Goal: Task Accomplishment & Management: Use online tool/utility

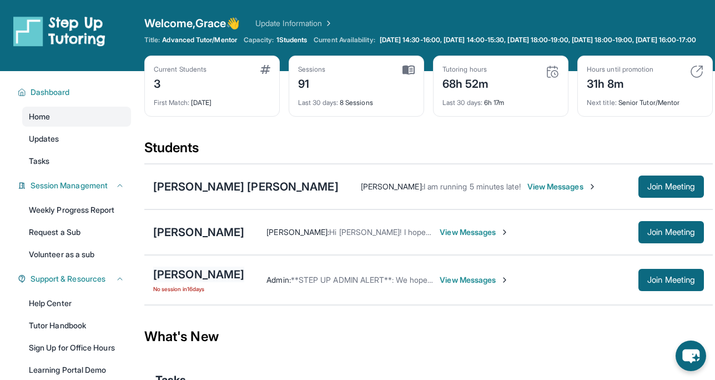
click at [173, 282] on div "[PERSON_NAME]" at bounding box center [198, 275] width 91 height 16
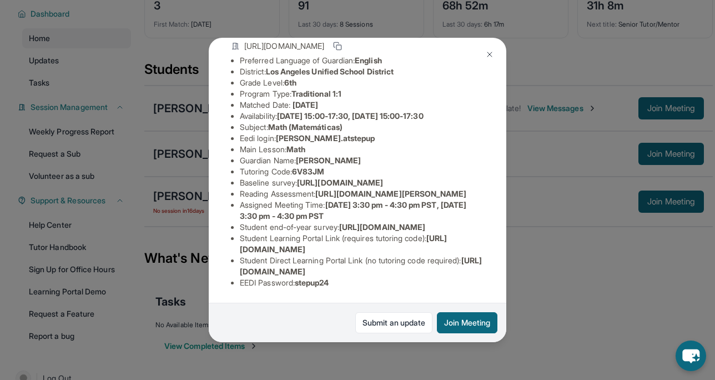
scroll to position [93, 0]
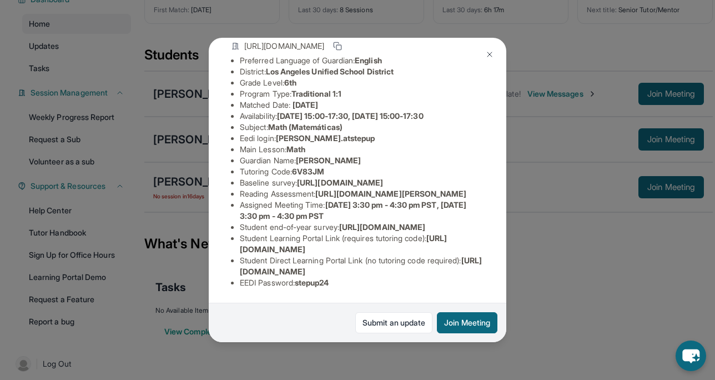
click at [491, 57] on img at bounding box center [489, 54] width 9 height 9
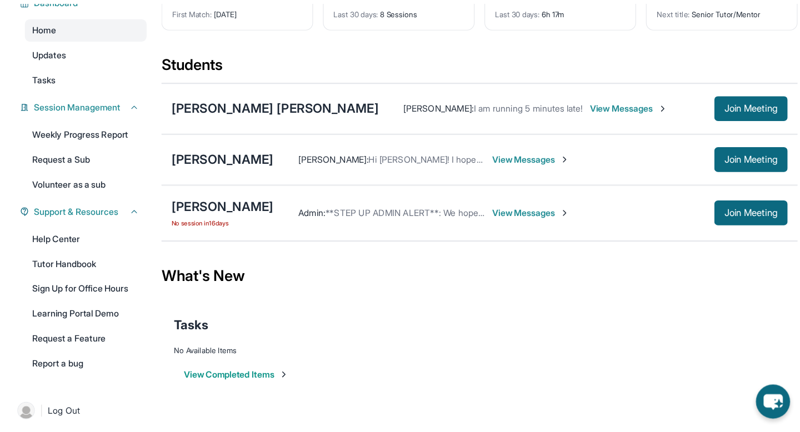
scroll to position [0, 0]
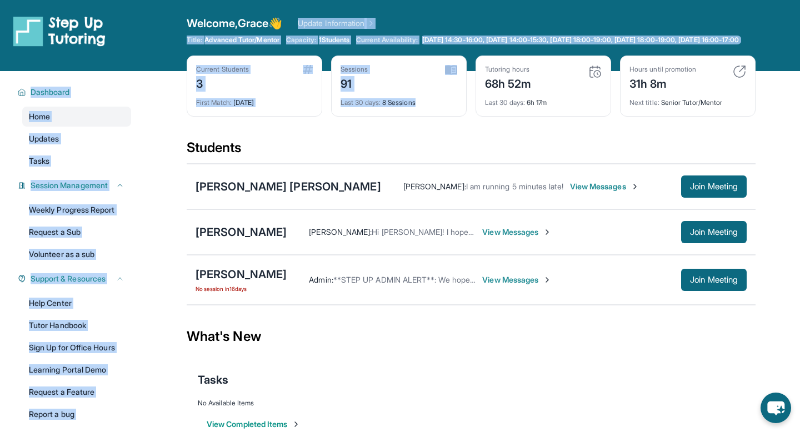
drag, startPoint x: 300, startPoint y: 17, endPoint x: 394, endPoint y: 144, distance: 158.0
click at [394, 144] on div "Open sidebar Welcome, Grace 👋 Update Information Title: Advanced Tutor/Mentor C…" at bounding box center [400, 228] width 800 height 456
click at [394, 139] on div "Current Students 3 First Match : [DATE] Sessions 91 Last 30 days : 8 Sessions T…" at bounding box center [471, 97] width 569 height 83
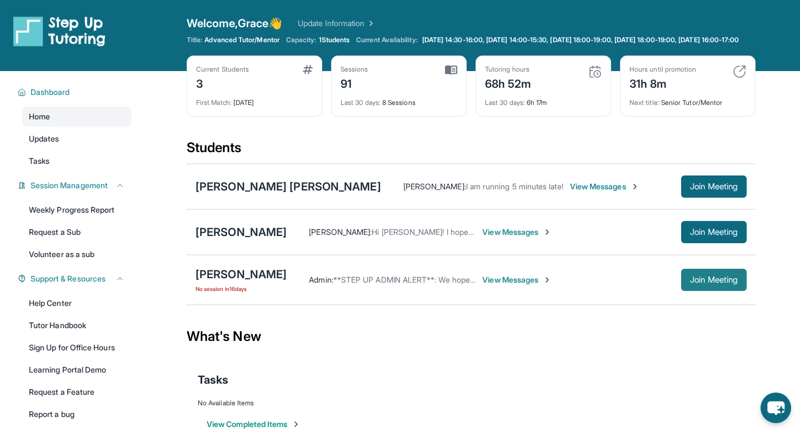
click at [715, 283] on span "Join Meeting" at bounding box center [714, 280] width 48 height 7
click at [307, 291] on div "Admin : **STEP UP ADMIN ALERT**: We hope you have a great first session [DATE]!…" at bounding box center [517, 280] width 460 height 22
click at [237, 282] on div "[PERSON_NAME]" at bounding box center [240, 275] width 91 height 16
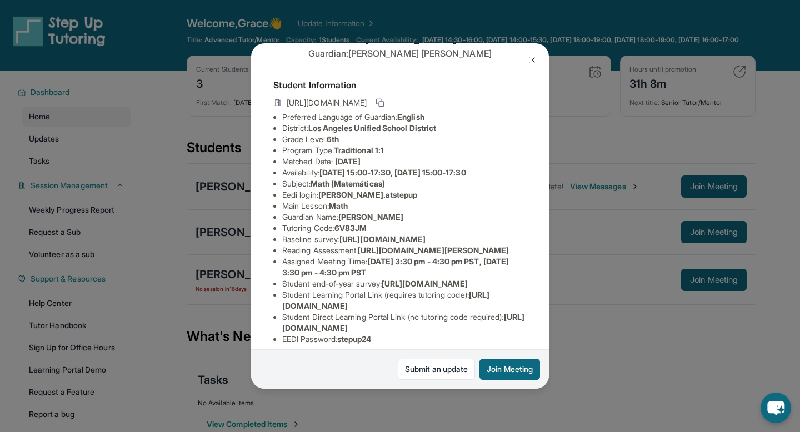
scroll to position [31, 0]
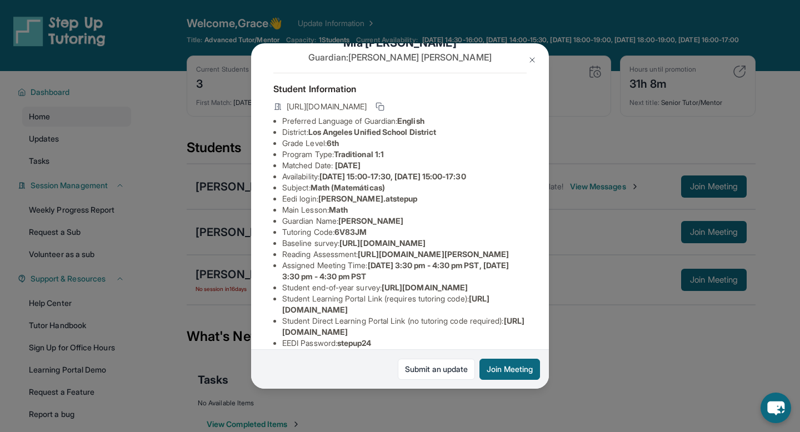
click at [533, 54] on button at bounding box center [532, 60] width 22 height 22
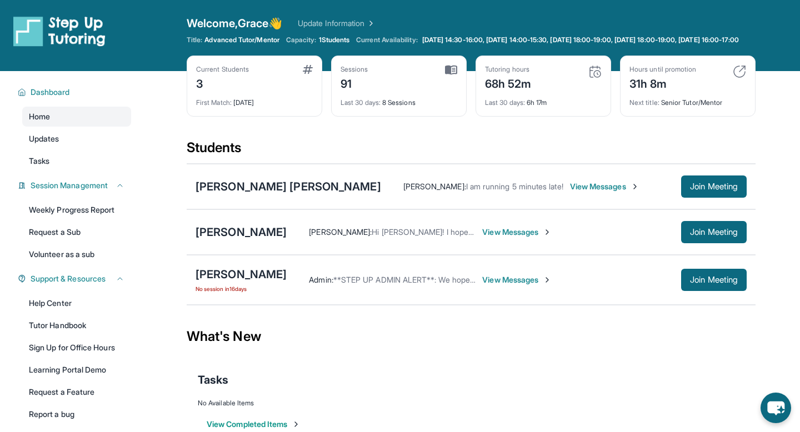
click at [340, 291] on div "Admin : **STEP UP ADMIN ALERT**: We hope you have a great first session [DATE]!…" at bounding box center [517, 280] width 460 height 22
click at [340, 284] on span "**STEP UP ADMIN ALERT**: We hope you have a great first session [DATE]! -Mer @S…" at bounding box center [497, 279] width 328 height 9
click at [230, 282] on div "[PERSON_NAME]" at bounding box center [240, 275] width 91 height 16
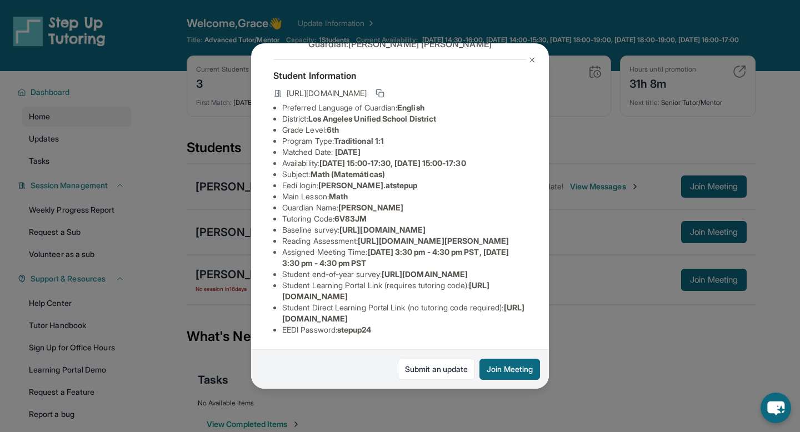
scroll to position [143, 0]
click at [295, 319] on span "[URL][DOMAIN_NAME]" at bounding box center [403, 313] width 242 height 21
click at [287, 318] on span "[URL][DOMAIN_NAME]" at bounding box center [403, 313] width 242 height 21
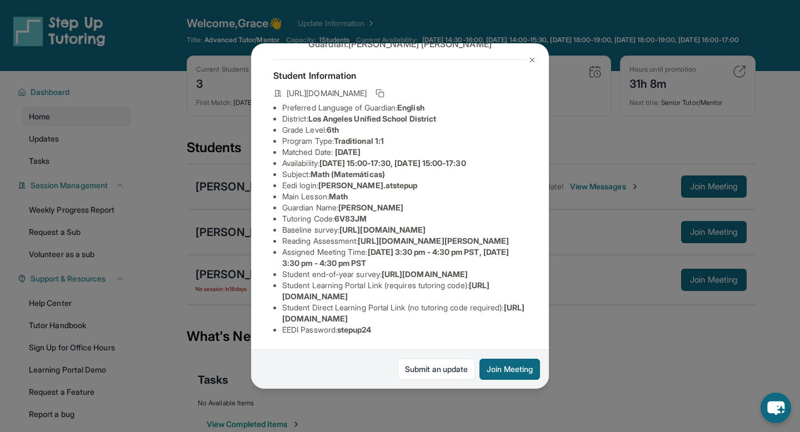
drag, startPoint x: 282, startPoint y: 318, endPoint x: 551, endPoint y: 318, distance: 268.8
click at [551, 318] on div "[PERSON_NAME] Guardian: [PERSON_NAME] Student Information [URL][DOMAIN_NAME] Pr…" at bounding box center [400, 216] width 800 height 432
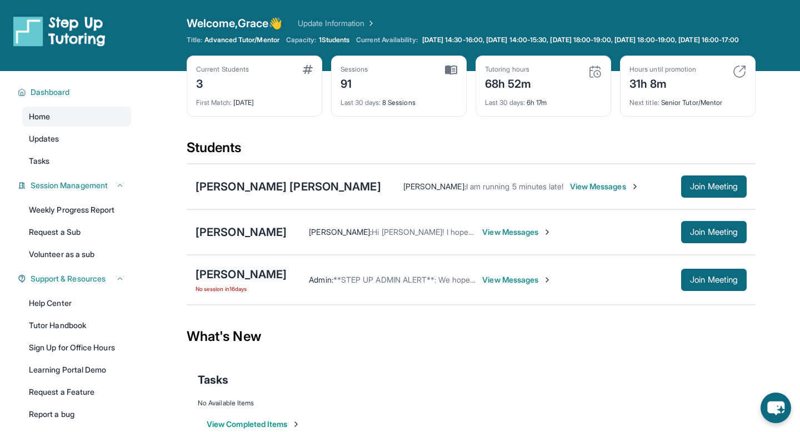
click at [233, 282] on div "[PERSON_NAME]" at bounding box center [240, 275] width 91 height 16
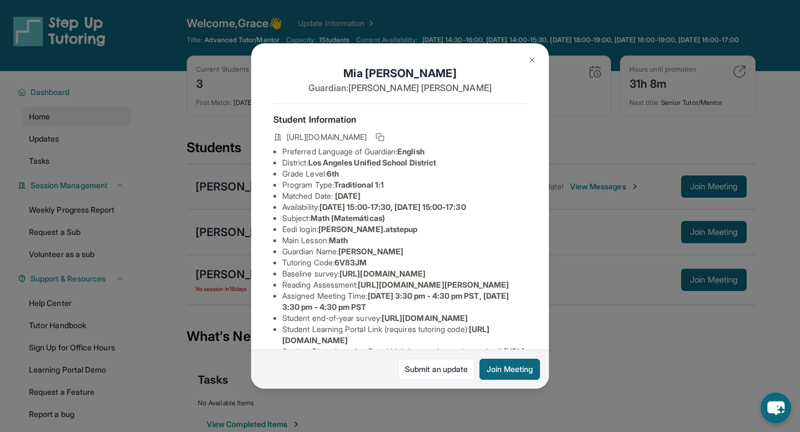
scroll to position [143, 0]
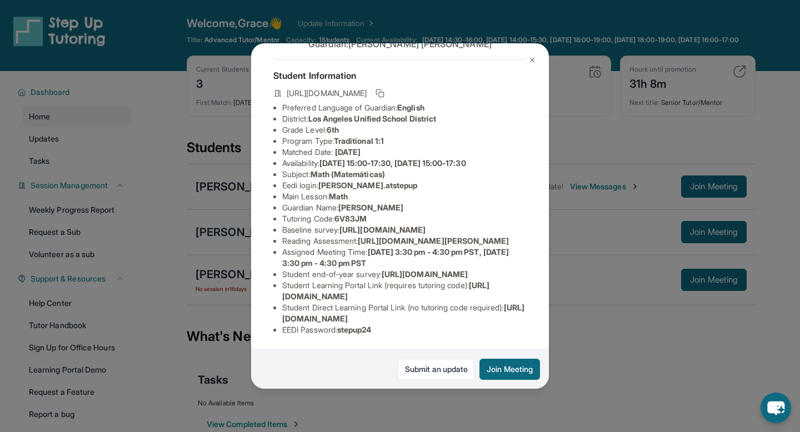
drag, startPoint x: 282, startPoint y: 320, endPoint x: 508, endPoint y: 320, distance: 225.5
click at [508, 320] on span "[URL][DOMAIN_NAME]" at bounding box center [403, 313] width 242 height 21
copy span "[URL][DOMAIN_NAME]"
click at [528, 61] on img at bounding box center [532, 60] width 9 height 9
